Goal: Task Accomplishment & Management: Complete application form

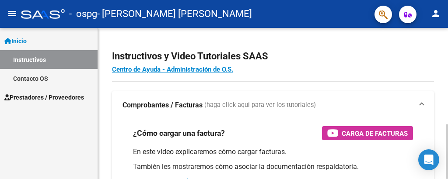
scroll to position [5, 0]
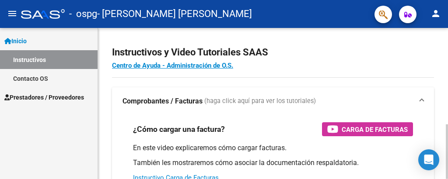
click at [440, 125] on div at bounding box center [447, 152] width 2 height 55
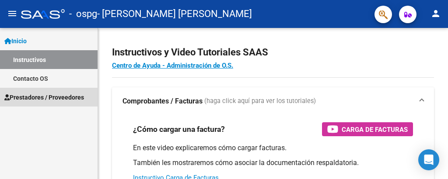
click at [77, 96] on span "Prestadores / Proveedores" at bounding box center [44, 98] width 80 height 10
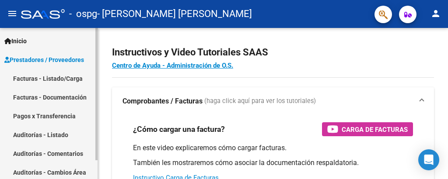
click at [73, 77] on link "Facturas - Listado/Carga" at bounding box center [49, 78] width 98 height 19
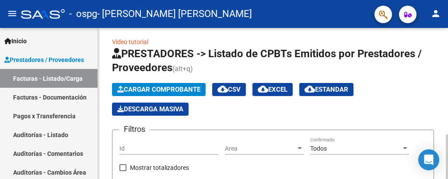
scroll to position [27, 0]
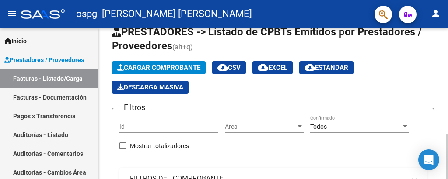
click at [440, 135] on div at bounding box center [447, 157] width 2 height 45
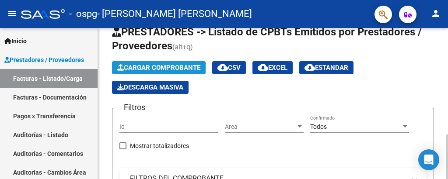
click at [177, 70] on span "Cargar Comprobante" at bounding box center [158, 68] width 83 height 8
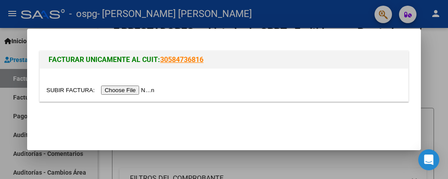
click at [137, 89] on input "file" at bounding box center [101, 90] width 111 height 9
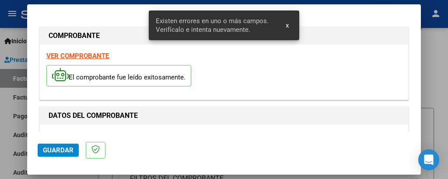
scroll to position [246, 0]
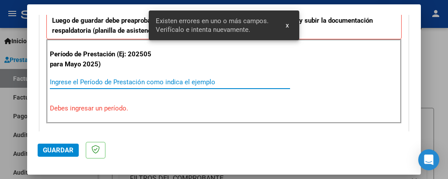
click at [91, 81] on input "Ingrese el Período de Prestación como indica el ejemplo" at bounding box center [170, 82] width 240 height 8
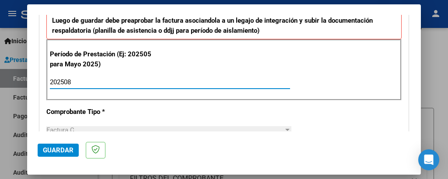
type input "202508"
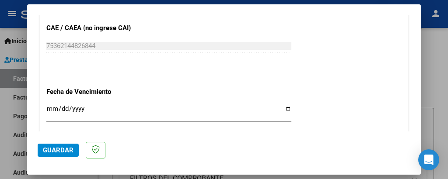
scroll to position [571, 0]
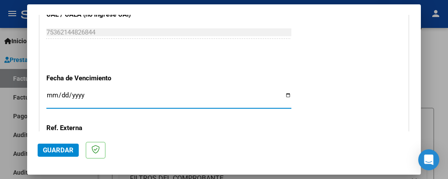
click at [275, 92] on input "Ingresar la fecha" at bounding box center [168, 99] width 245 height 14
type input "[DATE]"
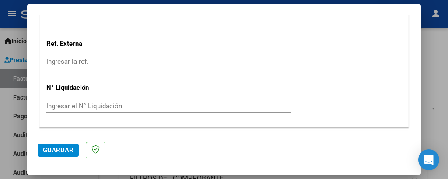
scroll to position [659, 0]
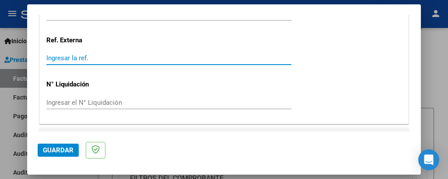
click at [81, 54] on input "Ingresar la ref." at bounding box center [168, 58] width 245 height 8
click at [94, 54] on input "Ingresar la ref." at bounding box center [168, 58] width 245 height 8
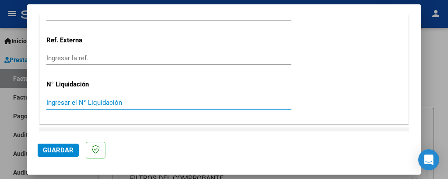
click at [73, 99] on input "Ingresar el N° Liquidación" at bounding box center [168, 103] width 245 height 8
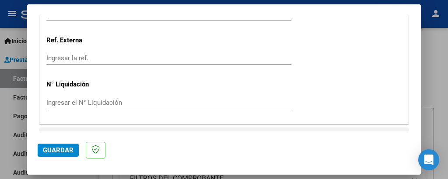
scroll to position [669, 0]
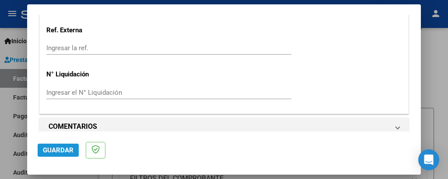
click at [71, 152] on span "Guardar" at bounding box center [58, 151] width 31 height 8
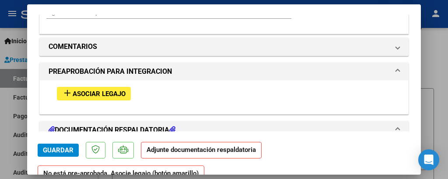
scroll to position [735, 0]
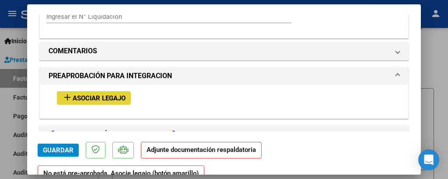
click at [115, 94] on span "Asociar Legajo" at bounding box center [99, 98] width 53 height 8
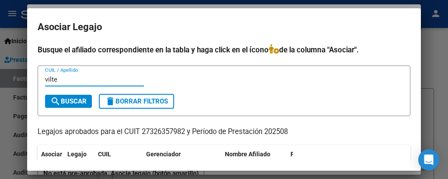
type input "vilte"
click at [72, 103] on span "search Buscar" at bounding box center [68, 102] width 36 height 8
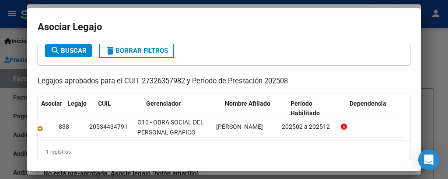
scroll to position [0, 0]
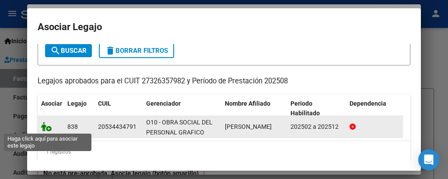
click at [47, 128] on icon at bounding box center [46, 127] width 10 height 10
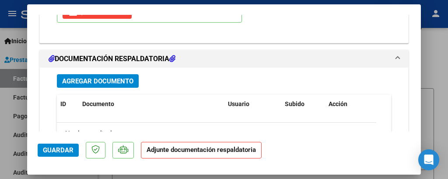
scroll to position [967, 0]
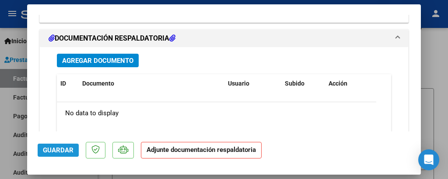
click at [45, 149] on span "Guardar" at bounding box center [58, 151] width 31 height 8
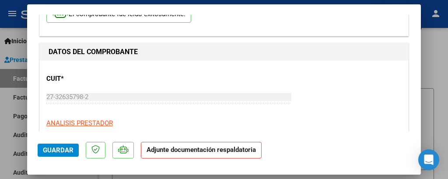
scroll to position [61, 0]
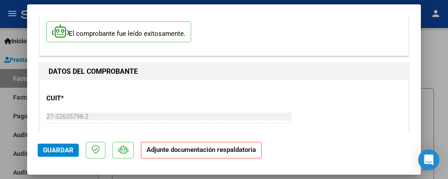
click at [439, 64] on div at bounding box center [224, 89] width 448 height 179
type input "$ 0,00"
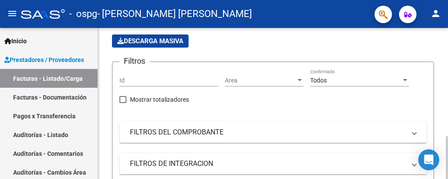
click at [440, 136] on div at bounding box center [447, 157] width 2 height 43
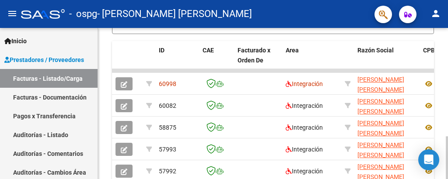
scroll to position [274, 0]
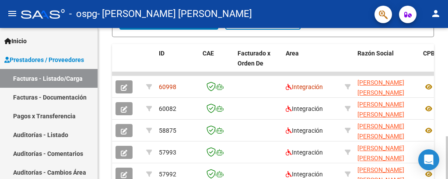
click at [440, 136] on div at bounding box center [447, 157] width 2 height 43
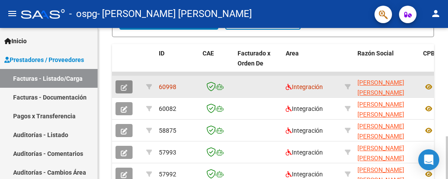
click at [125, 87] on icon "button" at bounding box center [124, 87] width 7 height 7
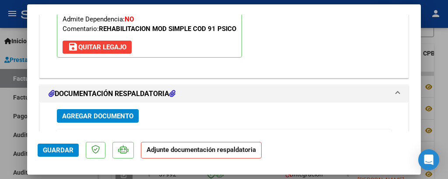
scroll to position [918, 0]
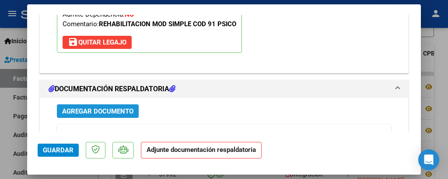
click at [119, 108] on span "Agregar Documento" at bounding box center [97, 112] width 71 height 8
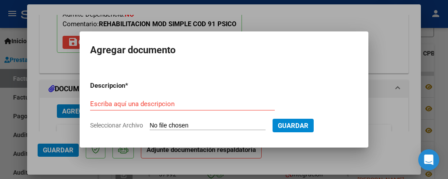
click at [186, 126] on input "Seleccionar Archivo" at bounding box center [208, 126] width 116 height 8
type input "C:\fakepath\agosto gráfico .pdf"
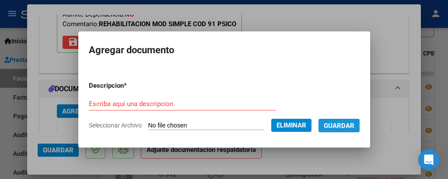
click at [341, 123] on span "Guardar" at bounding box center [339, 126] width 31 height 8
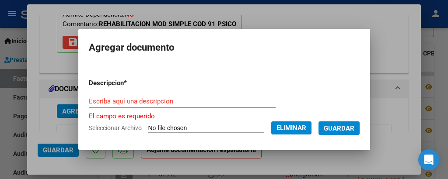
click at [200, 105] on input "Escriba aquí una descripcion" at bounding box center [182, 102] width 187 height 8
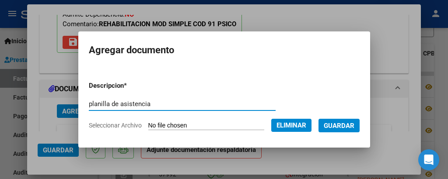
type input "planilla de asistencia"
click at [341, 125] on span "Guardar" at bounding box center [339, 126] width 31 height 8
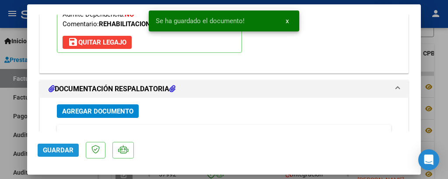
click at [57, 150] on span "Guardar" at bounding box center [58, 151] width 31 height 8
click at [427, 20] on div at bounding box center [224, 89] width 448 height 179
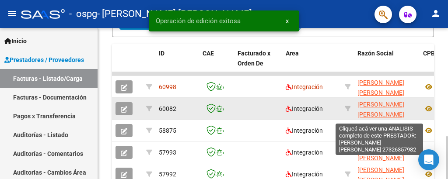
scroll to position [274, 0]
